Goal: Information Seeking & Learning: Learn about a topic

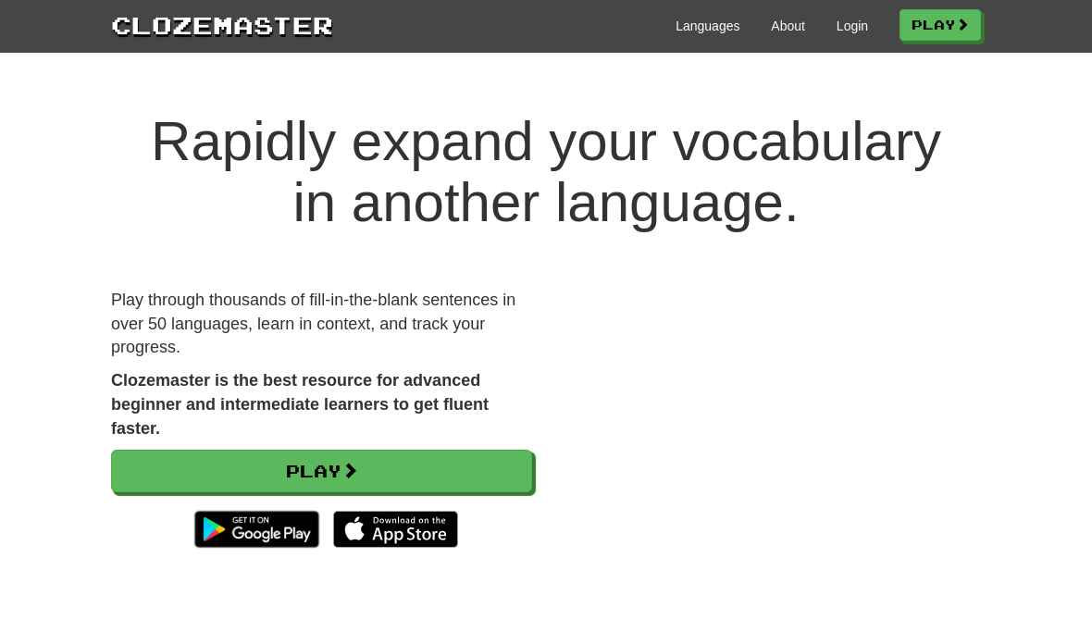
click at [281, 485] on link "Play" at bounding box center [321, 471] width 421 height 43
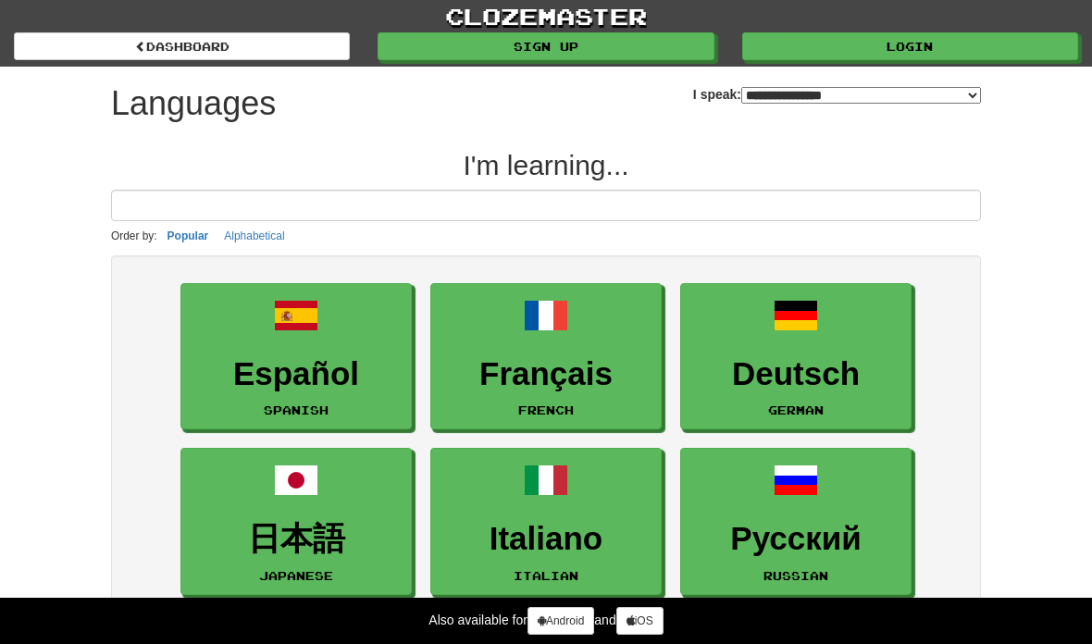
select select "*******"
click at [999, 44] on link "Login" at bounding box center [910, 46] width 336 height 28
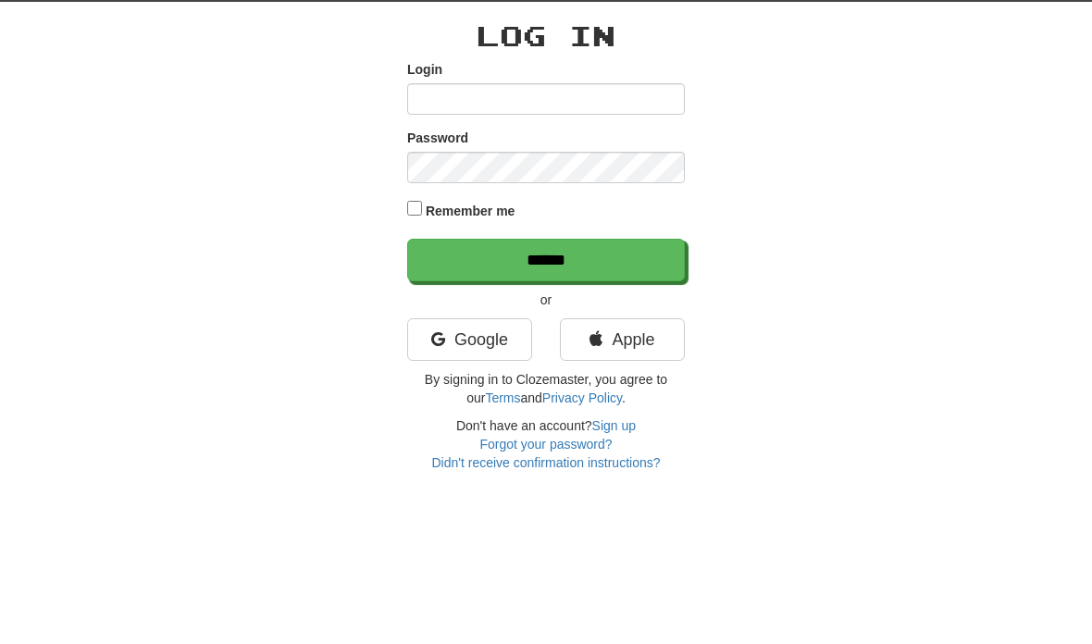
scroll to position [65, 0]
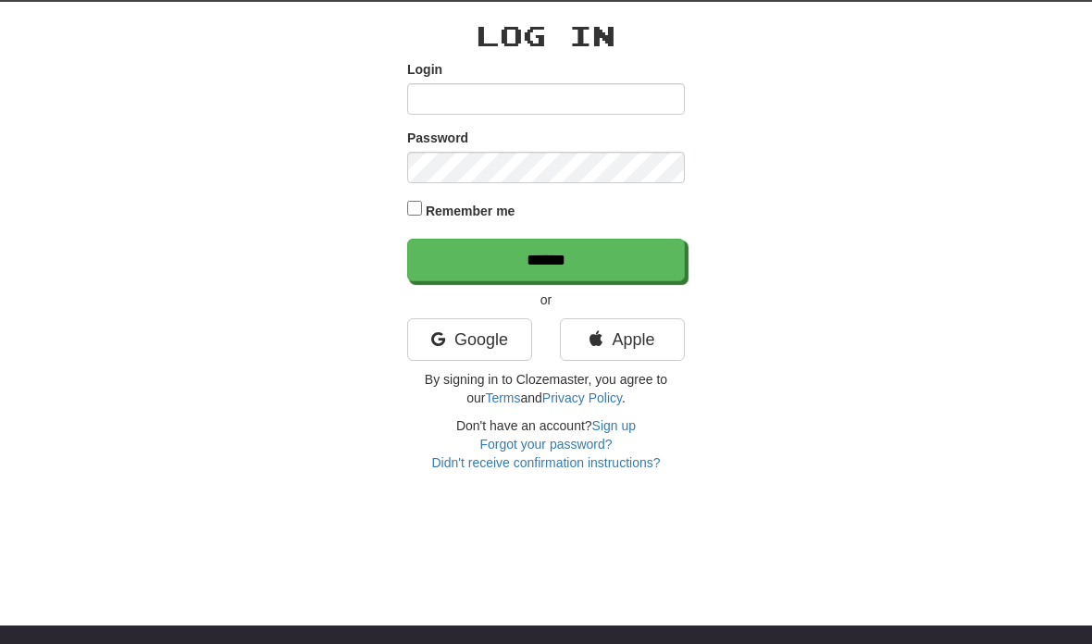
click at [503, 331] on link "Google" at bounding box center [469, 339] width 125 height 43
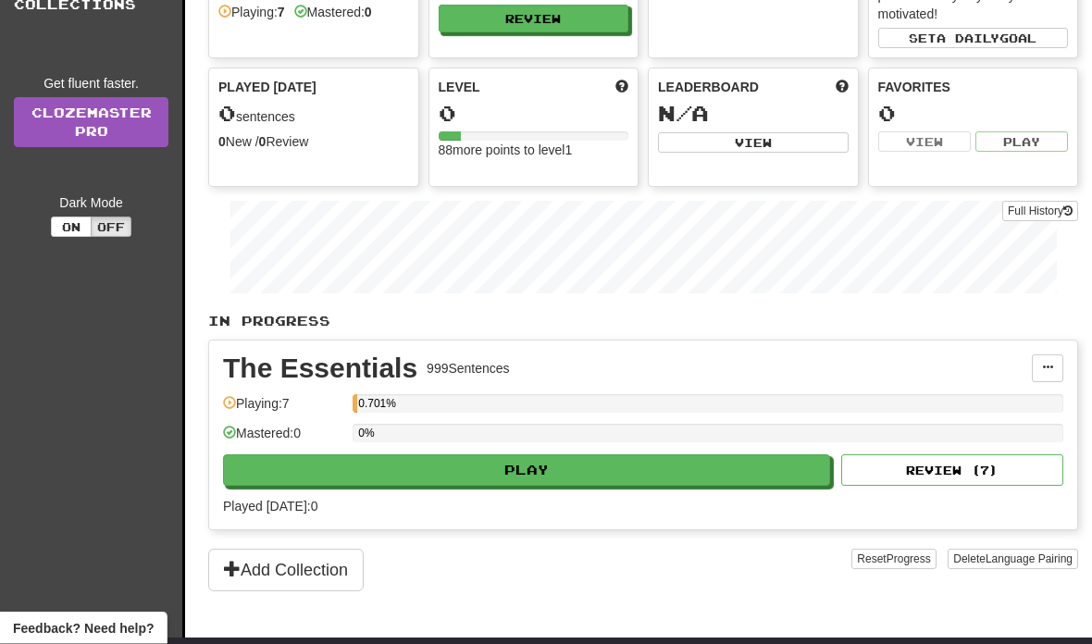
scroll to position [120, 0]
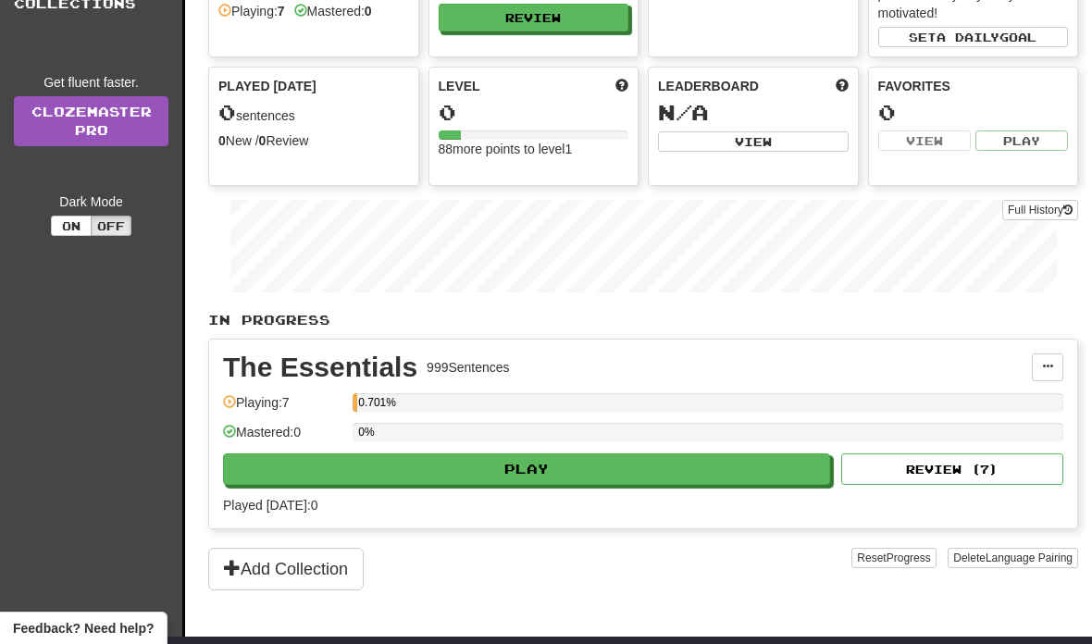
click at [605, 471] on button "Play" at bounding box center [526, 468] width 607 height 31
select select "**"
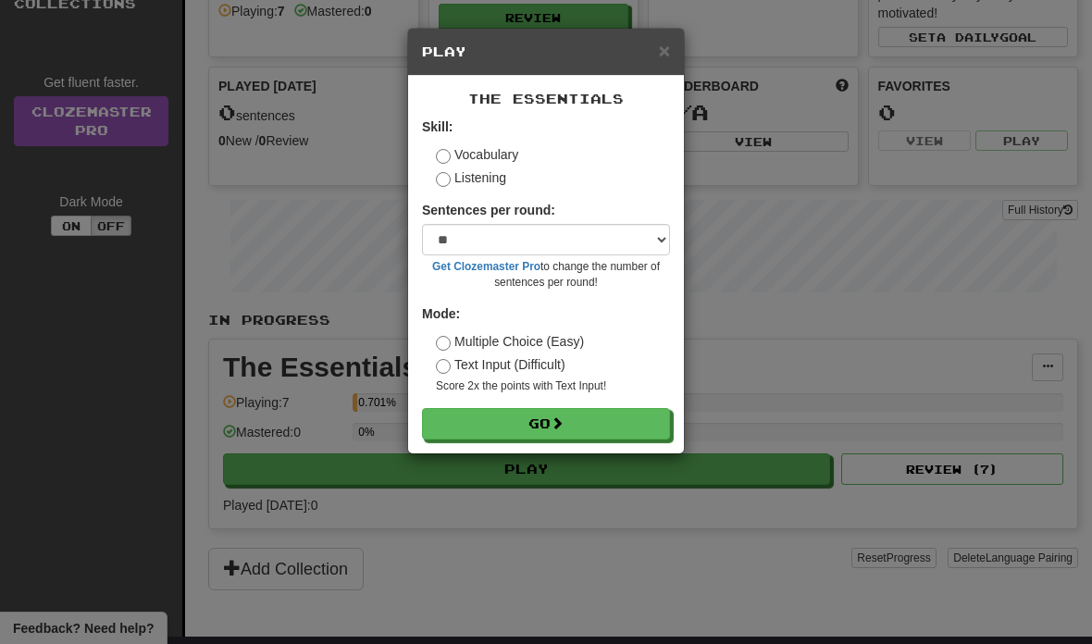
click at [604, 415] on button "Go" at bounding box center [546, 423] width 248 height 31
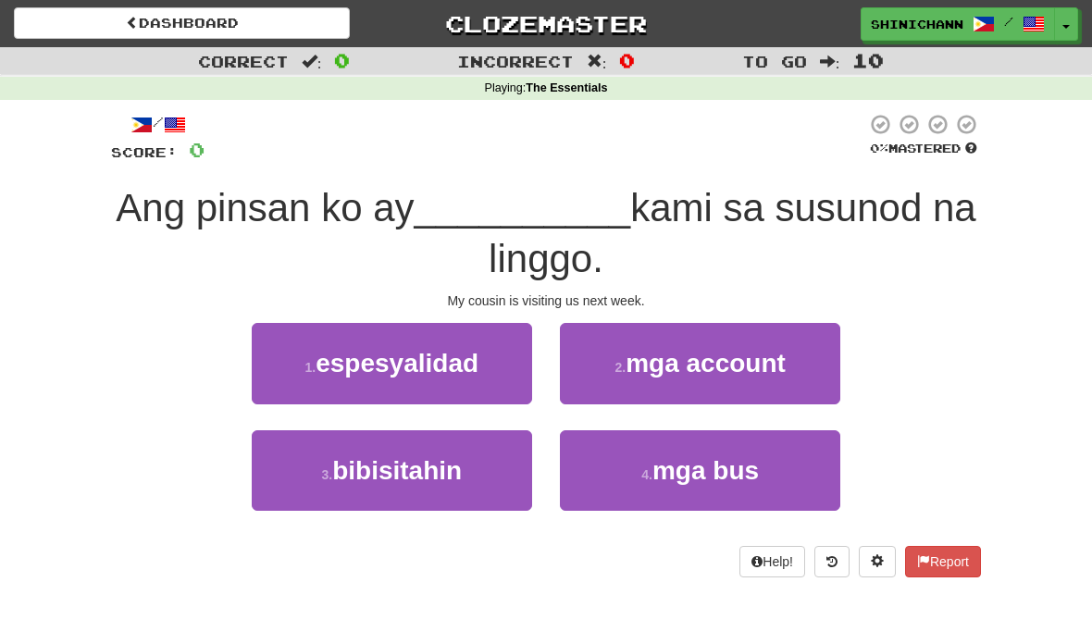
click at [510, 336] on button "1 . espesyalidad" at bounding box center [392, 363] width 280 height 81
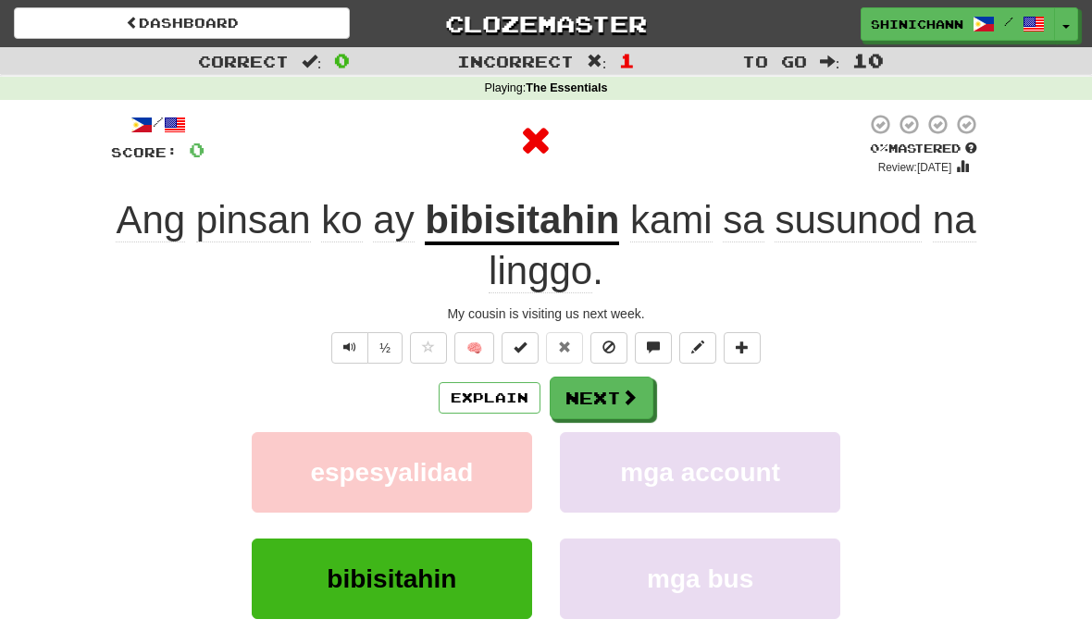
click at [617, 390] on button "Next" at bounding box center [602, 398] width 104 height 43
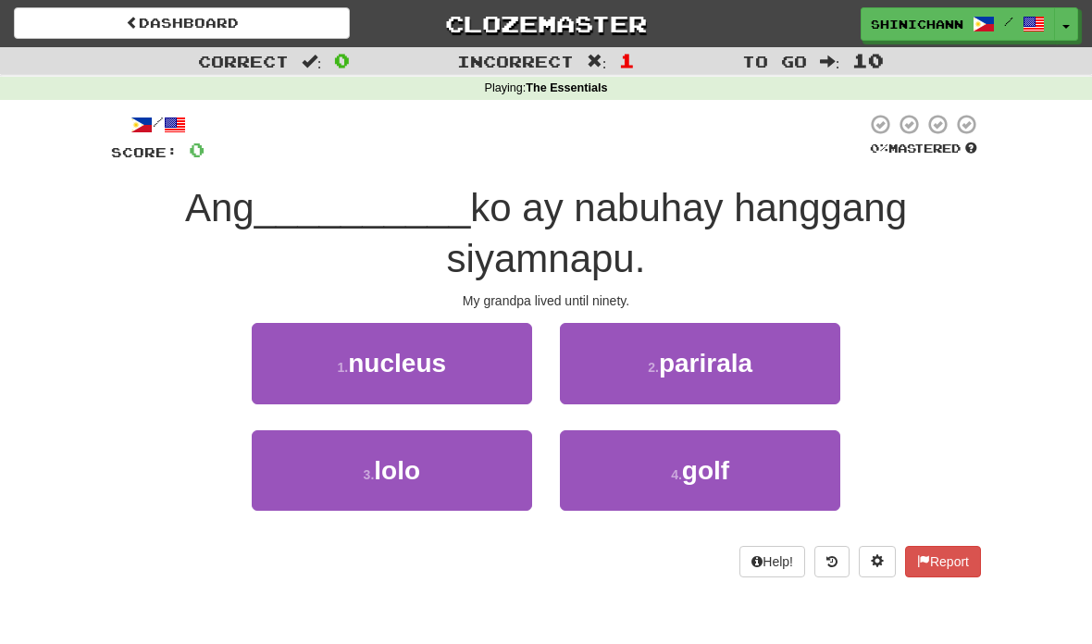
click at [475, 472] on button "3 . lolo" at bounding box center [392, 470] width 280 height 81
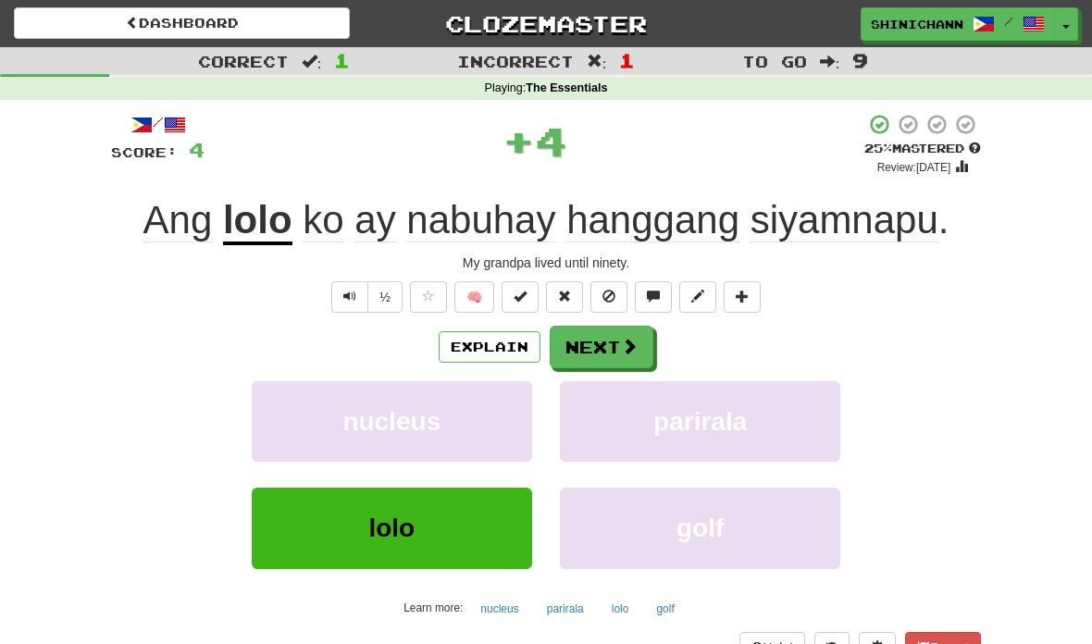
click at [628, 348] on span at bounding box center [629, 346] width 17 height 17
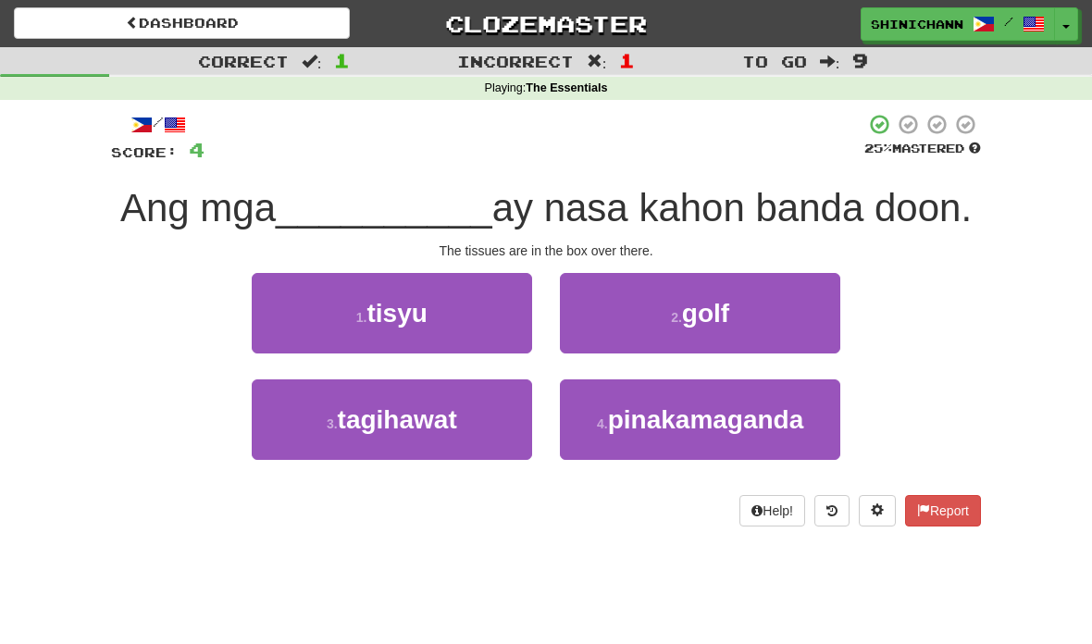
click at [518, 304] on button "1 . tisyu" at bounding box center [392, 313] width 280 height 81
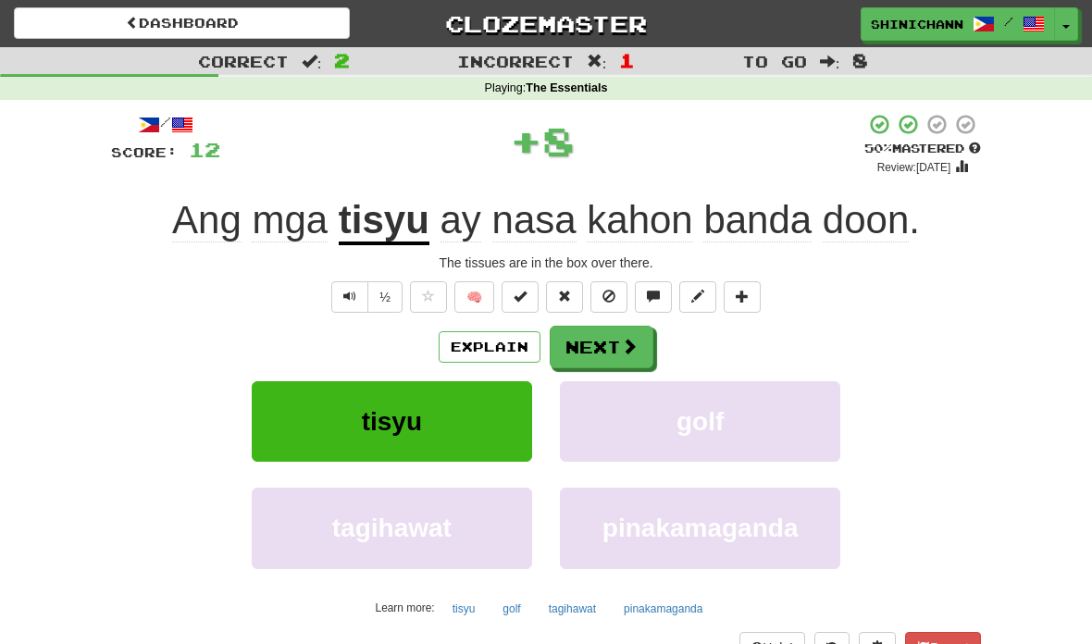
click at [614, 364] on button "Next" at bounding box center [602, 347] width 104 height 43
